Goal: Information Seeking & Learning: Learn about a topic

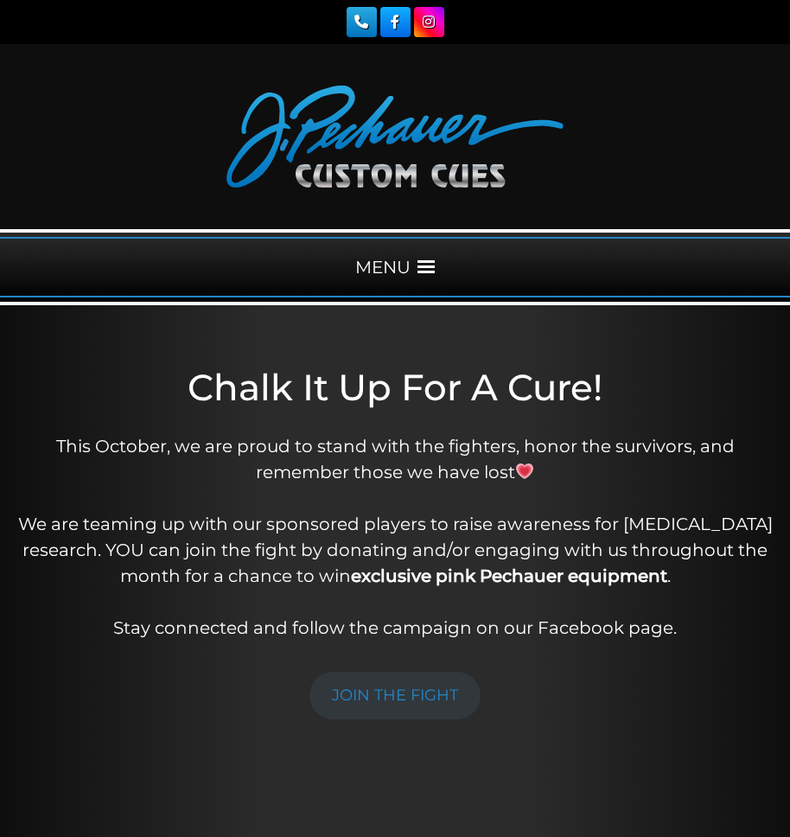
click at [431, 264] on span at bounding box center [425, 266] width 17 height 17
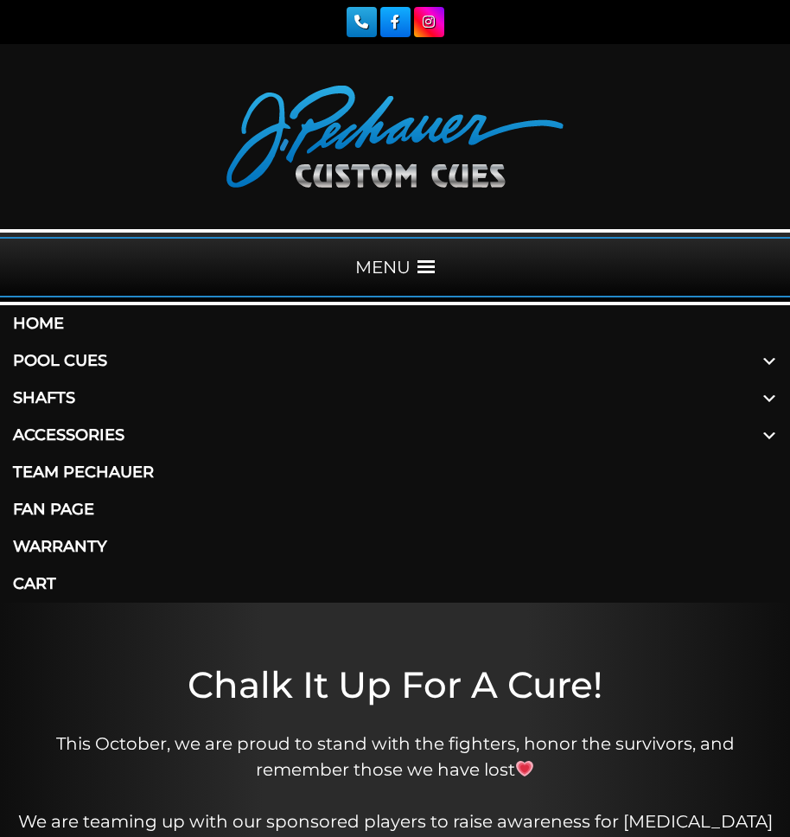
click at [770, 360] on span at bounding box center [768, 360] width 41 height 37
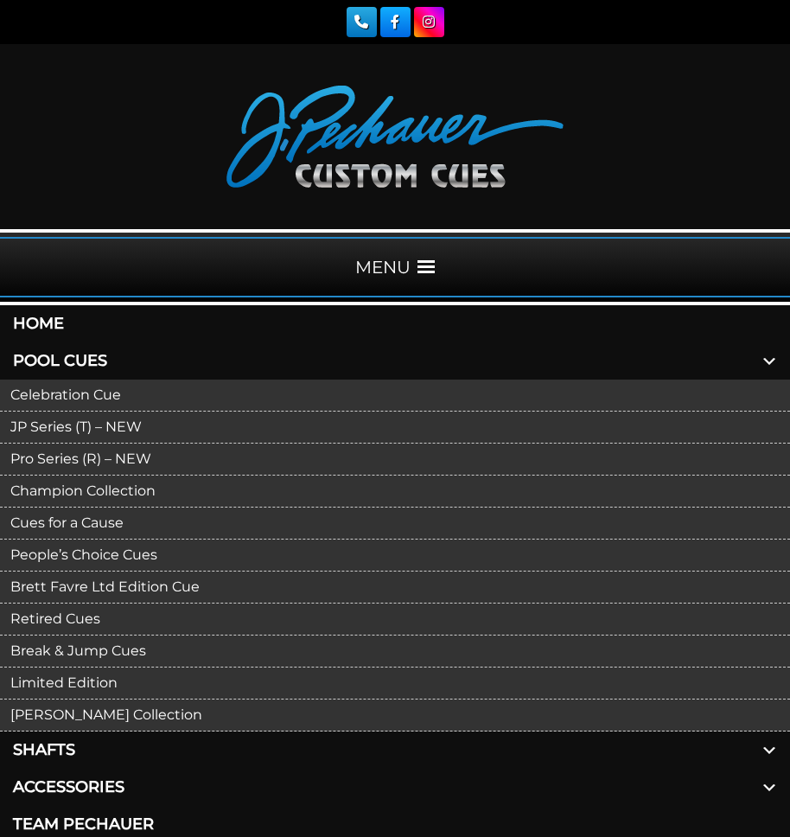
click at [43, 392] on link "Celebration Cue" at bounding box center [395, 395] width 790 height 32
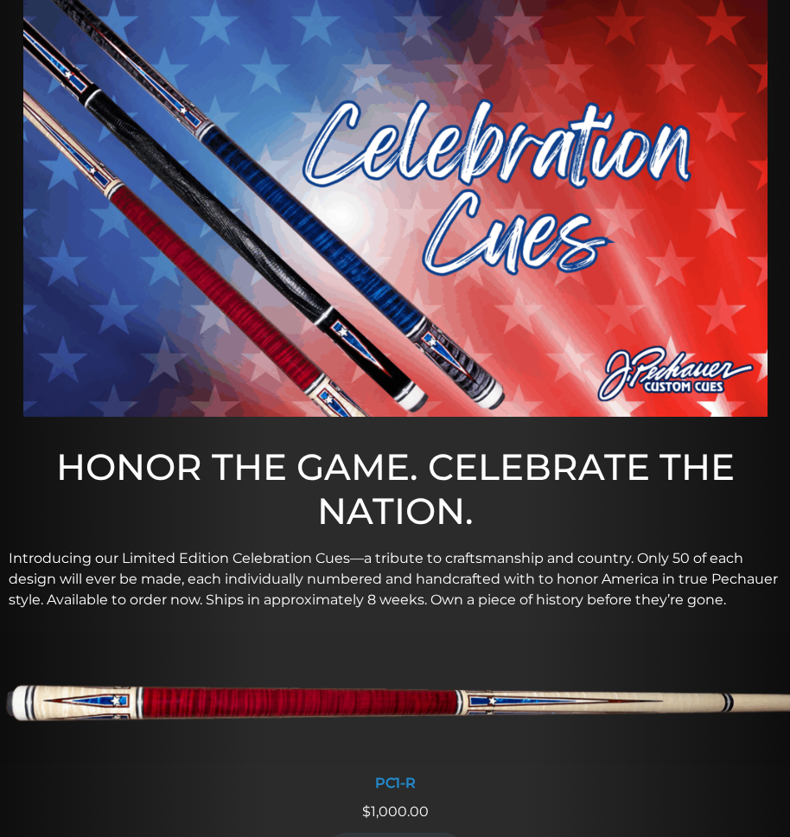
scroll to position [317, 0]
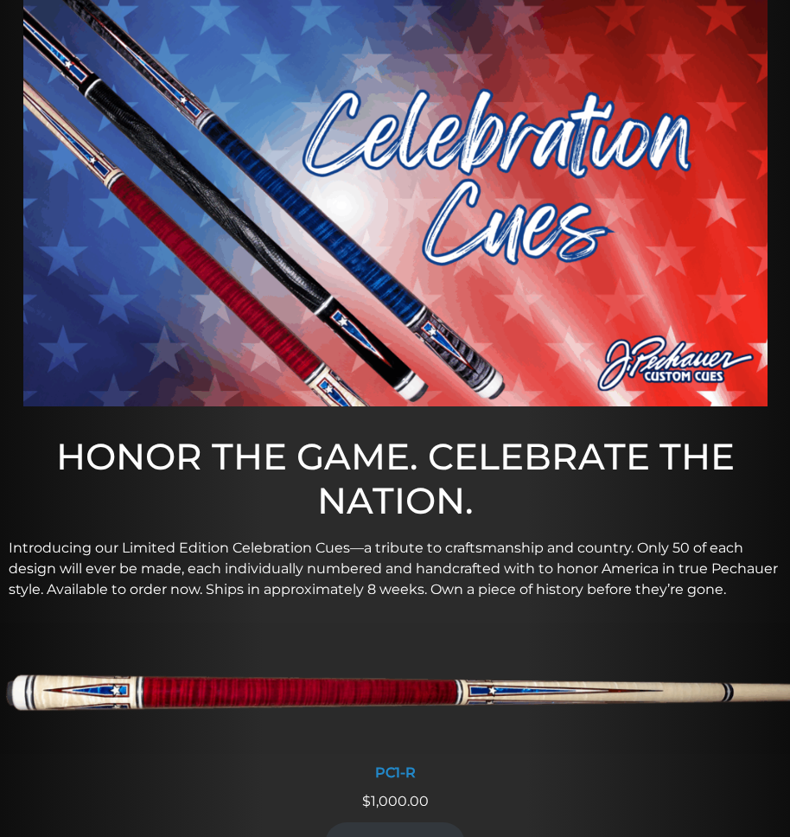
click at [512, 544] on p "Introducing our Limited Edition Celebration Cues—a tribute to craftsmanship and…" at bounding box center [395, 569] width 773 height 62
click at [703, 494] on h1 "HONOR THE GAME. CELEBRATE THE NATION." at bounding box center [395, 478] width 790 height 87
